Goal: Check status: Check status

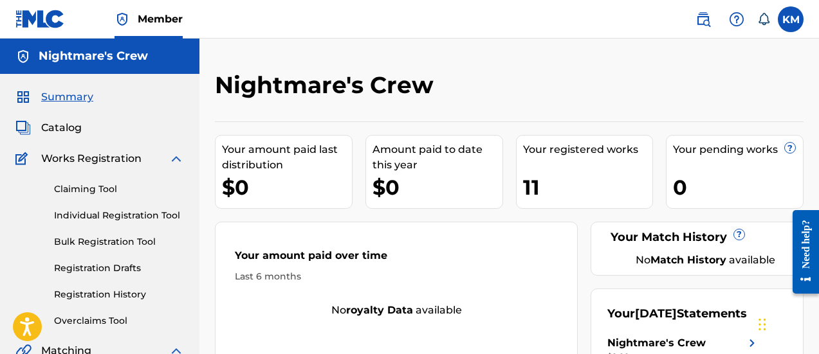
click at [787, 20] on label at bounding box center [791, 19] width 26 height 26
click at [791, 19] on input "KM [PERSON_NAME] [EMAIL_ADDRESS][DOMAIN_NAME] Notification Preferences Profile …" at bounding box center [791, 19] width 0 height 0
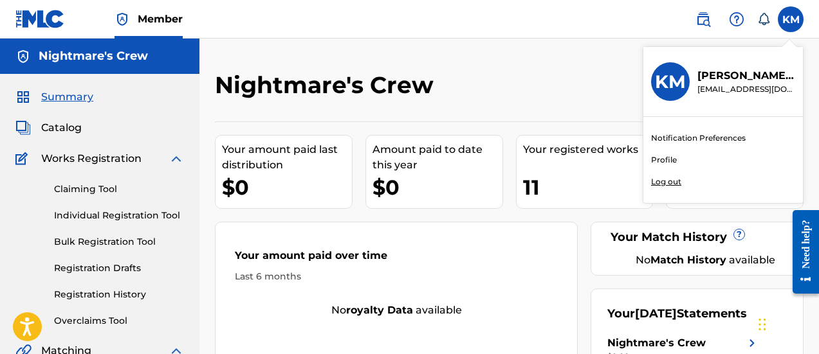
click at [670, 181] on p "Log out" at bounding box center [666, 182] width 30 height 12
click at [791, 19] on input "KM [PERSON_NAME] [EMAIL_ADDRESS][DOMAIN_NAME] Notification Preferences Profile …" at bounding box center [791, 19] width 0 height 0
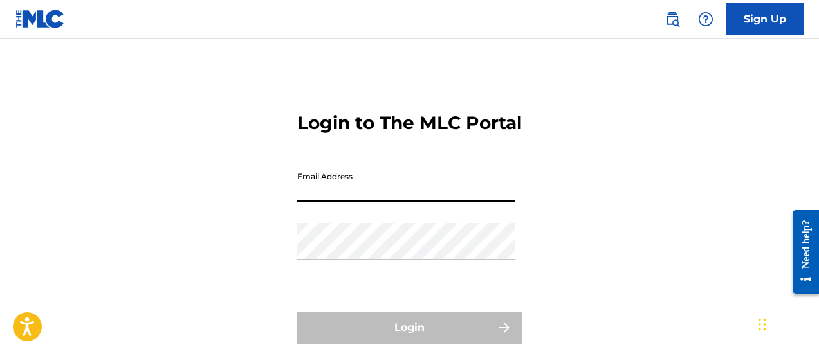
click at [345, 202] on input "Email Address" at bounding box center [405, 183] width 217 height 37
type input "[EMAIL_ADDRESS][DOMAIN_NAME]"
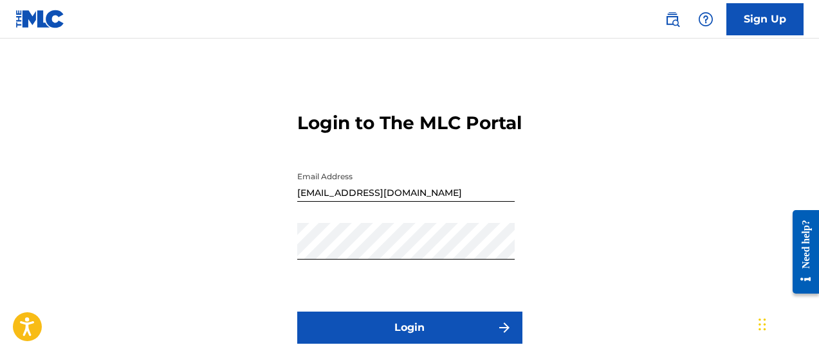
click at [358, 339] on button "Login" at bounding box center [409, 328] width 225 height 32
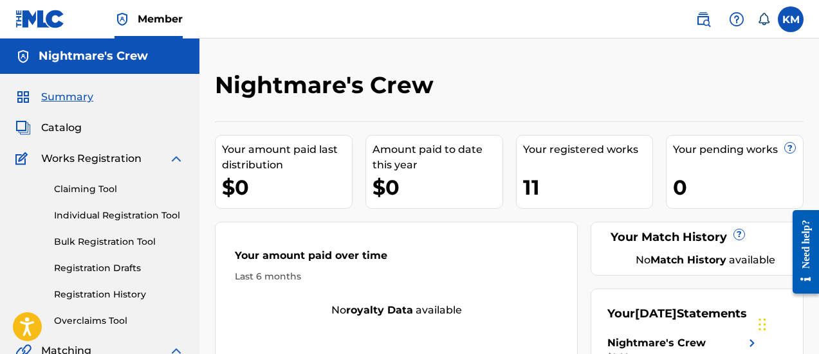
click at [105, 293] on link "Registration History" at bounding box center [119, 295] width 130 height 14
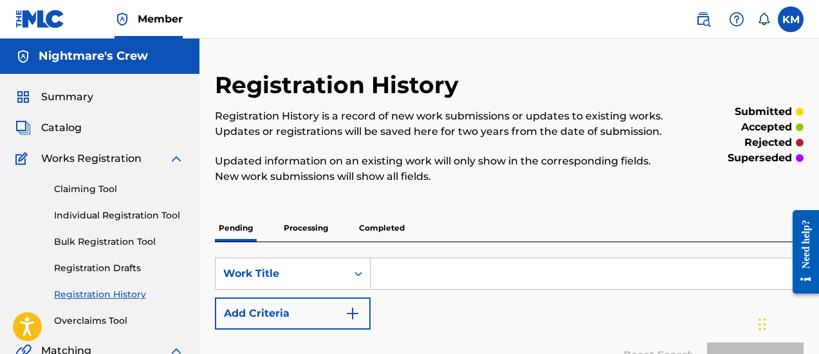
scroll to position [129, 0]
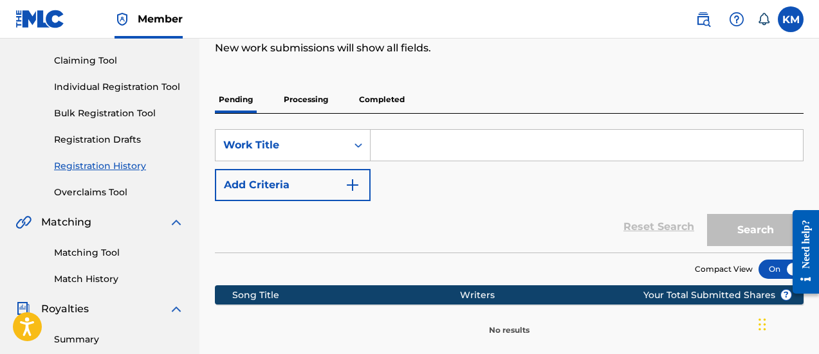
click at [307, 104] on p "Processing" at bounding box center [306, 99] width 52 height 27
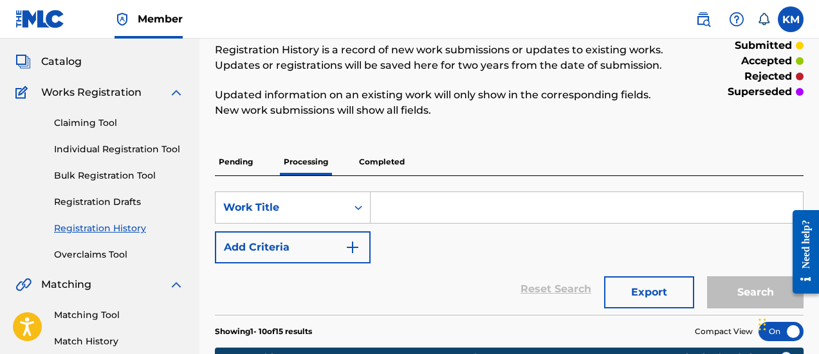
scroll to position [64, 0]
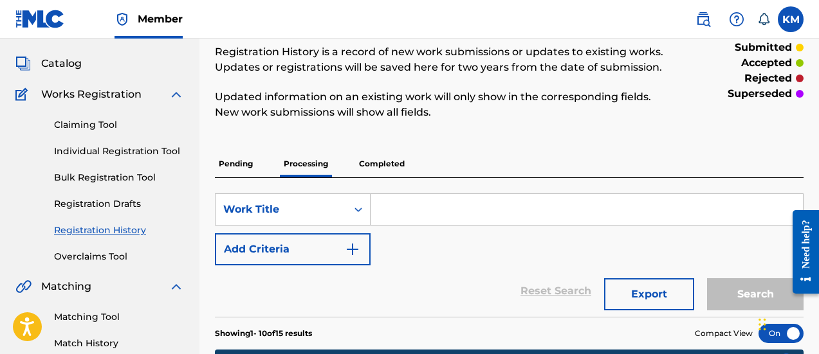
click at [381, 170] on p "Completed" at bounding box center [381, 164] width 53 height 27
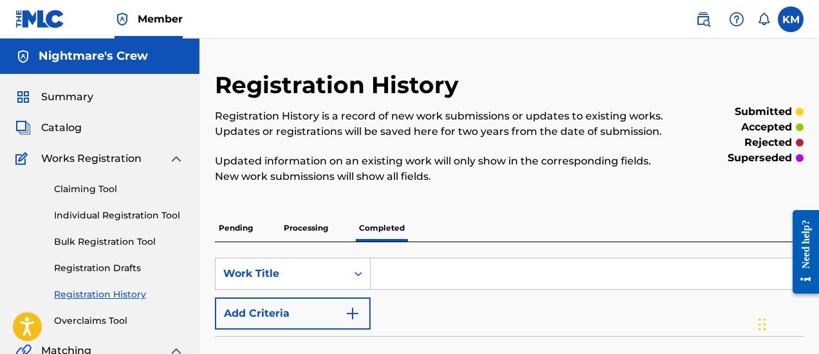
click at [306, 234] on p "Processing" at bounding box center [306, 228] width 52 height 27
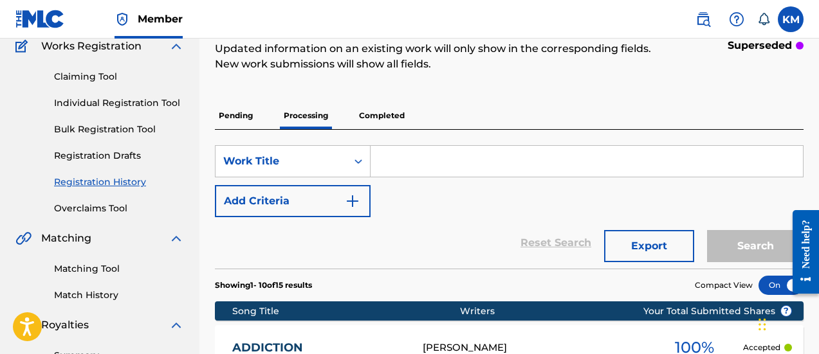
scroll to position [64, 0]
